Goal: Information Seeking & Learning: Learn about a topic

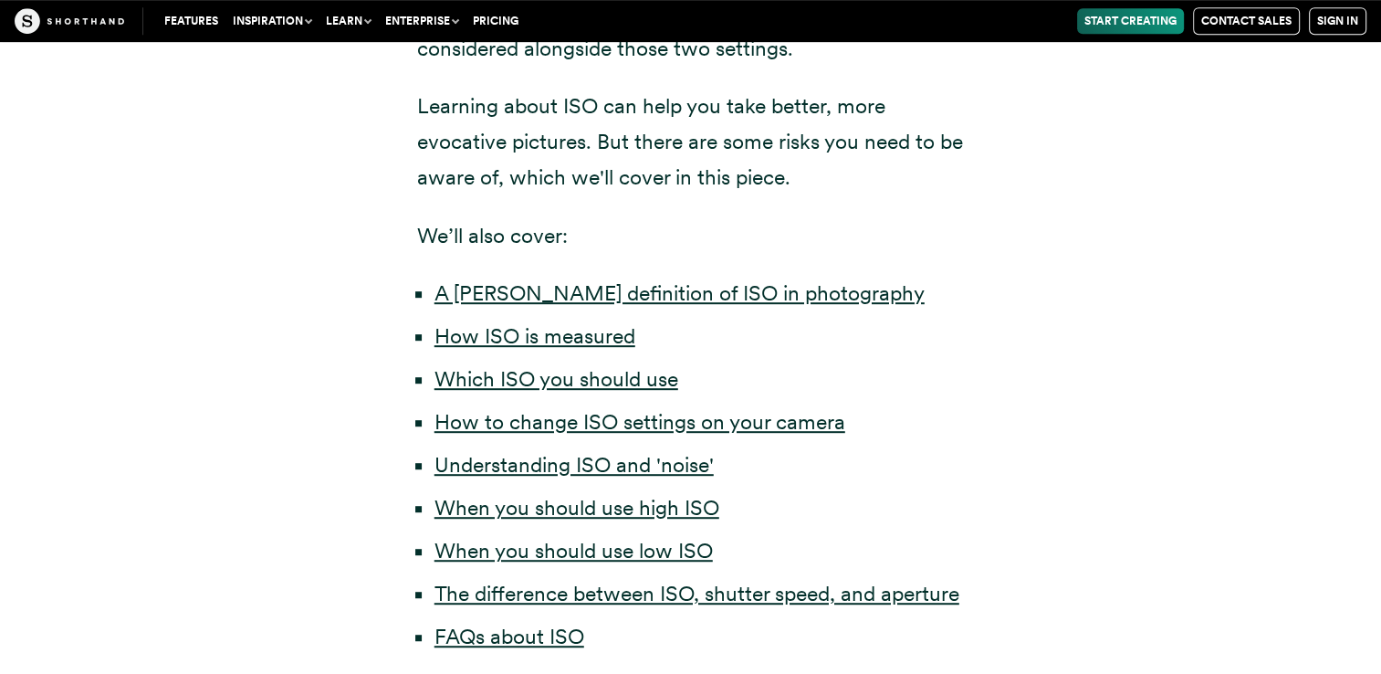
scroll to position [904, 0]
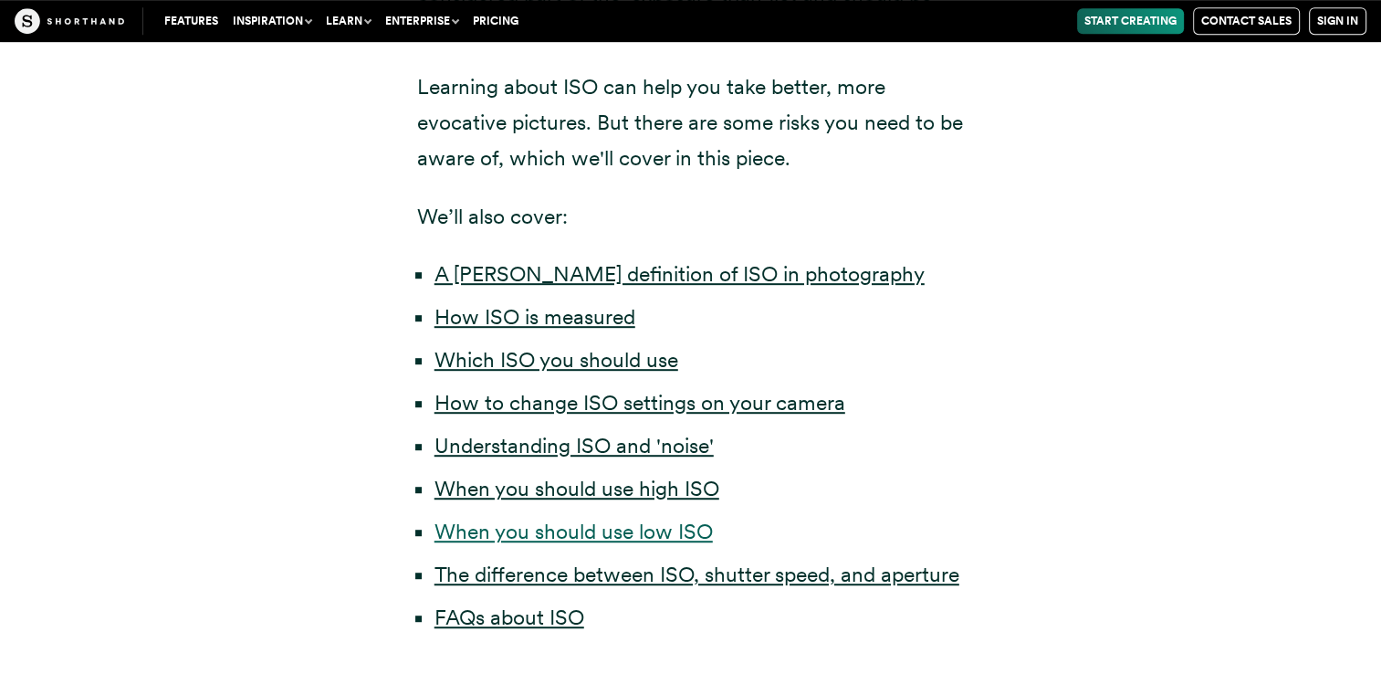
click at [617, 536] on link "When you should use low ISO" at bounding box center [573, 531] width 278 height 26
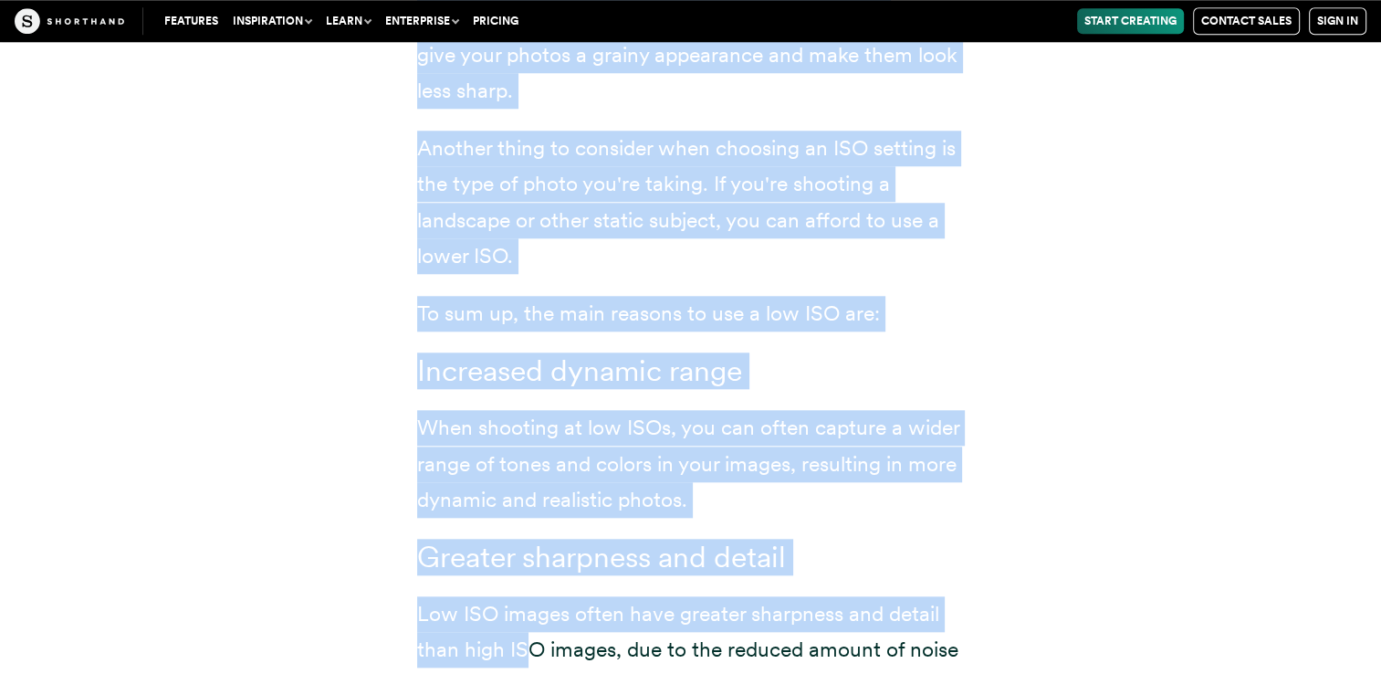
scroll to position [8729, 0]
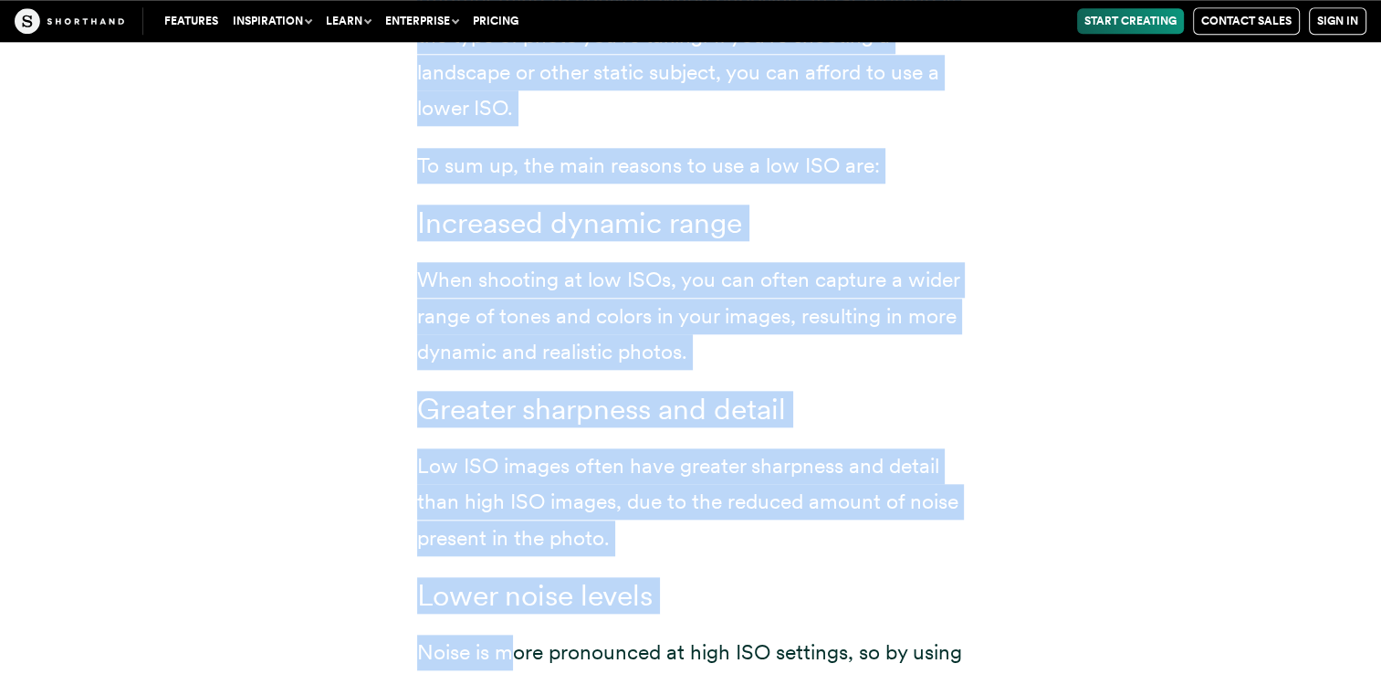
drag, startPoint x: 417, startPoint y: 356, endPoint x: 504, endPoint y: 657, distance: 313.4
click at [504, 657] on div "When you are taking pictures in good lighting conditions, you should use low IS…" at bounding box center [691, 227] width 548 height 1030
click at [1011, 217] on div "When you are taking pictures in good lighting conditions, you should use low IS…" at bounding box center [690, 232] width 1241 height 1173
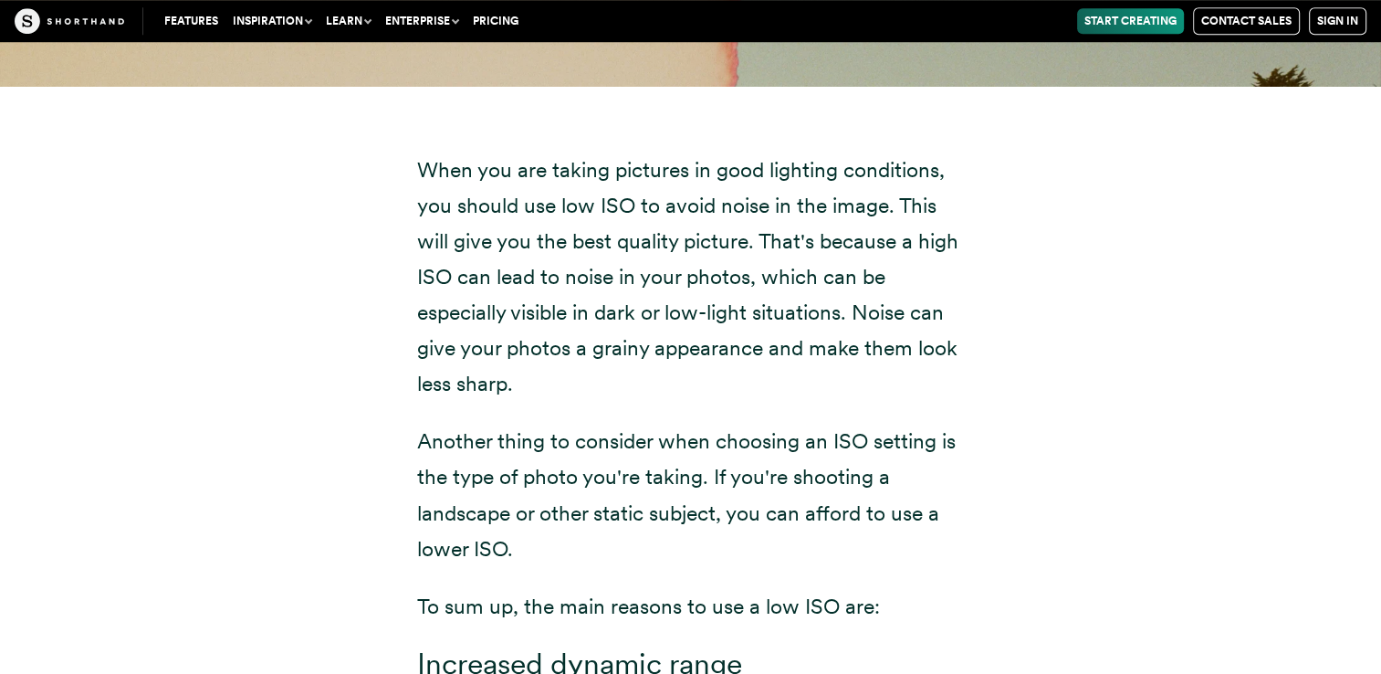
scroll to position [8290, 0]
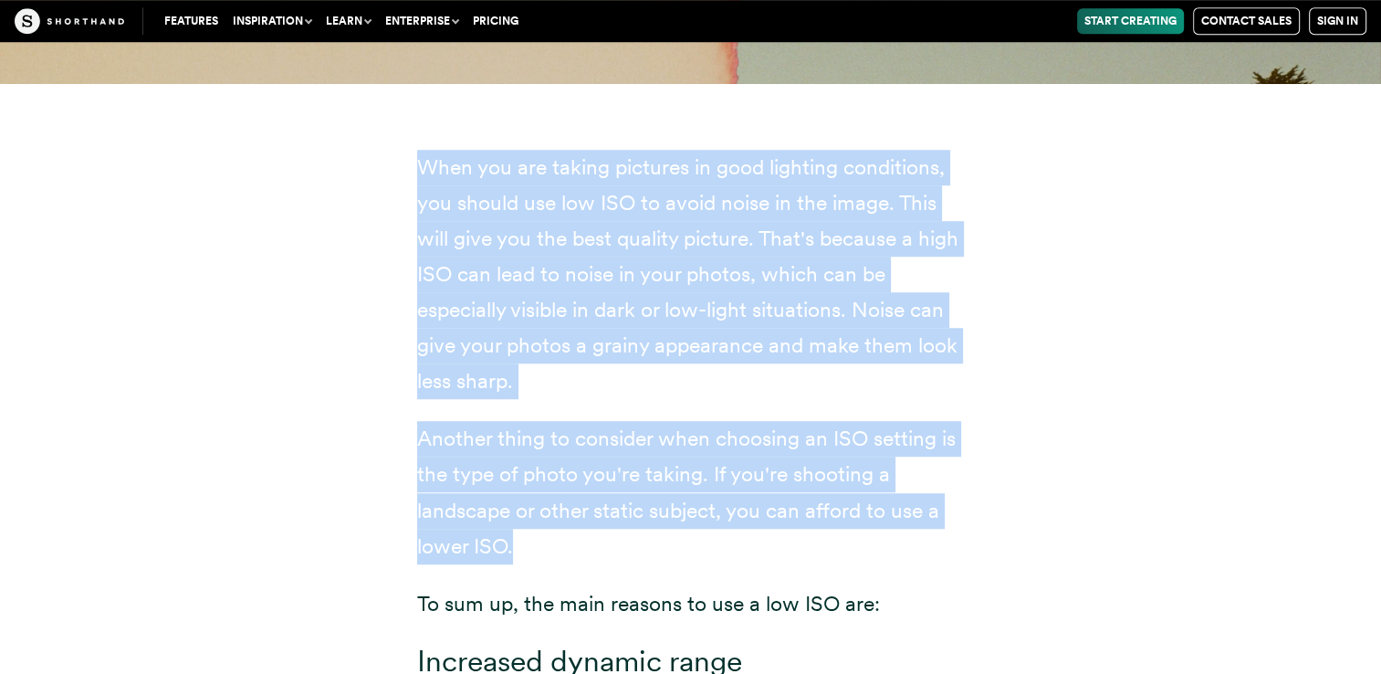
drag, startPoint x: 414, startPoint y: 163, endPoint x: 515, endPoint y: 560, distance: 409.5
click at [515, 560] on div "When you are taking pictures in good lighting conditions, you should use low IS…" at bounding box center [691, 670] width 621 height 1173
copy div "When you are taking pictures in good lighting conditions, you should use low IS…"
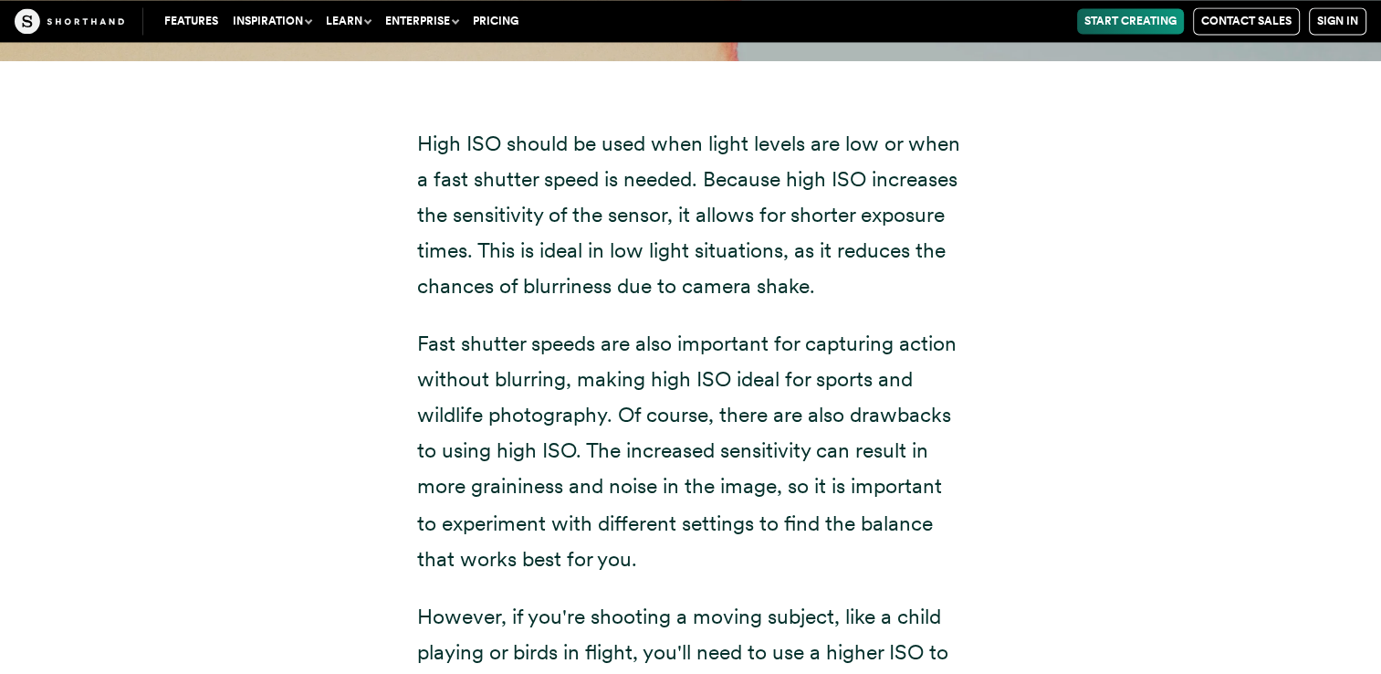
scroll to position [9842, 0]
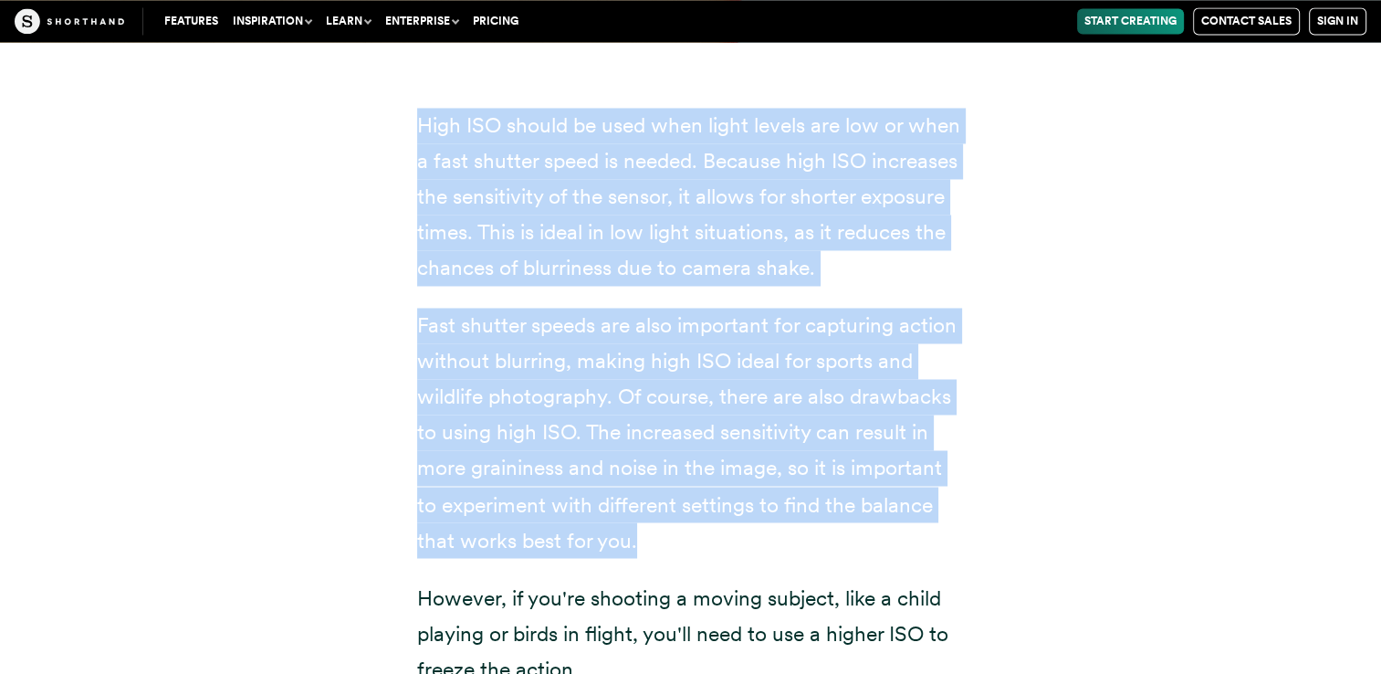
drag, startPoint x: 417, startPoint y: 126, endPoint x: 639, endPoint y: 528, distance: 458.7
click at [639, 528] on div "High ISO should be used when light levels are low or when a fast shutter speed …" at bounding box center [691, 687] width 548 height 1159
copy div "High ISO should be used when light levels are low or when a fast shutter speed …"
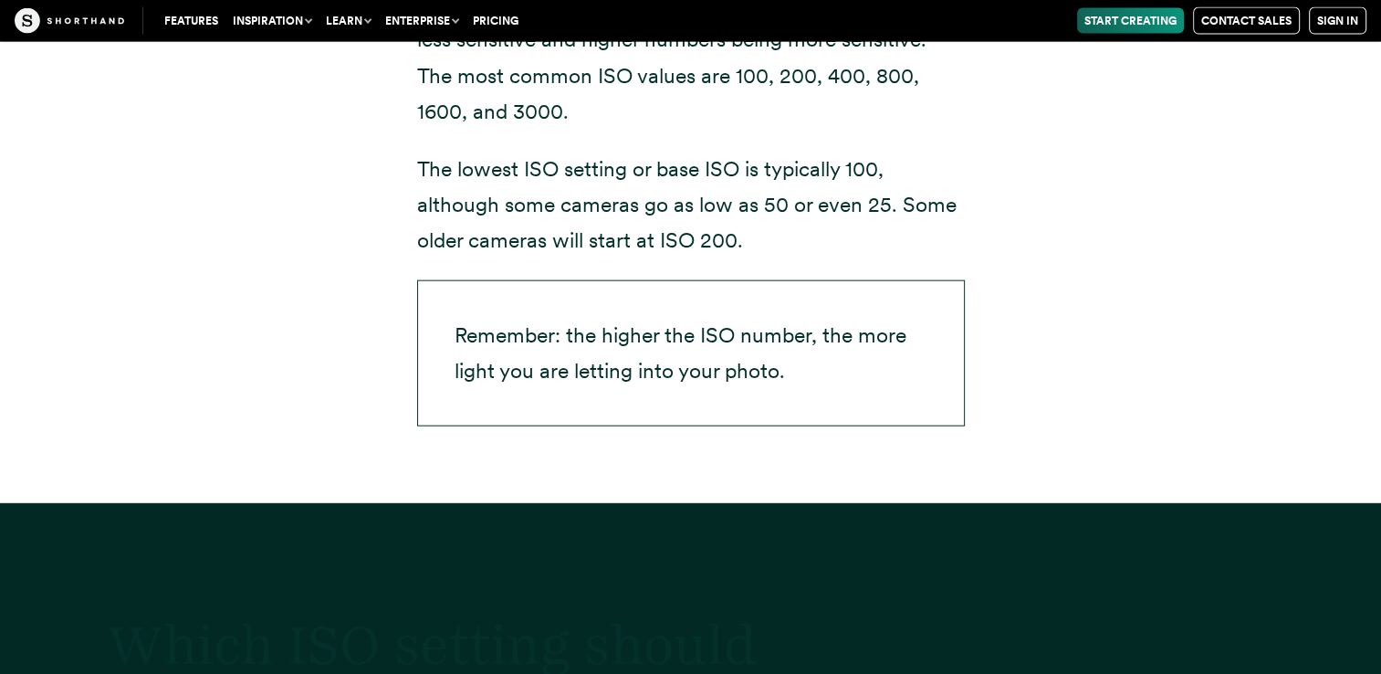
scroll to position [904, 0]
